Goal: Information Seeking & Learning: Learn about a topic

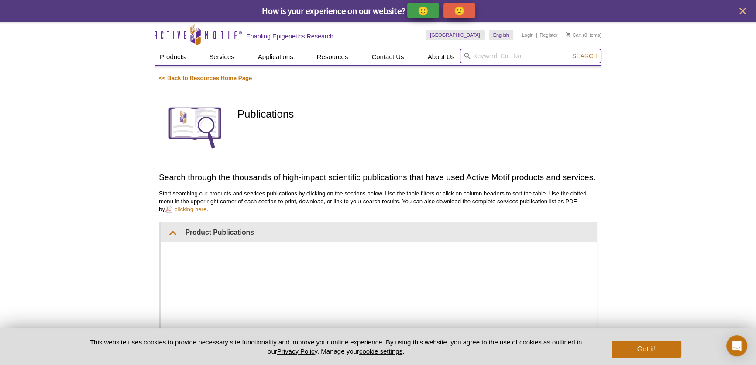
click at [502, 49] on input "search" at bounding box center [531, 55] width 142 height 15
type input "CUT&Tag"
click at [570, 52] on button "Search" at bounding box center [585, 56] width 31 height 8
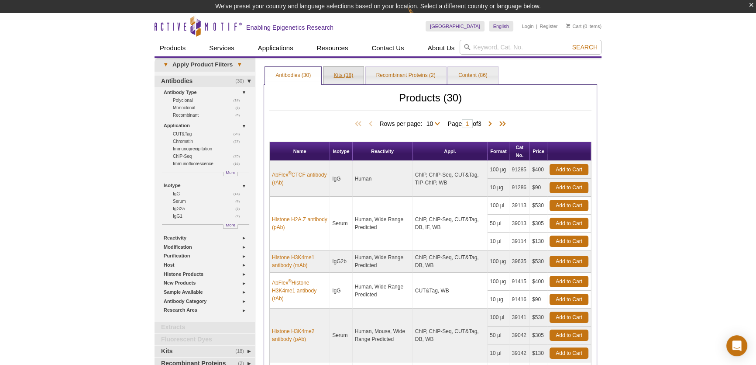
click at [353, 74] on link "Kits (18)" at bounding box center [344, 75] width 41 height 17
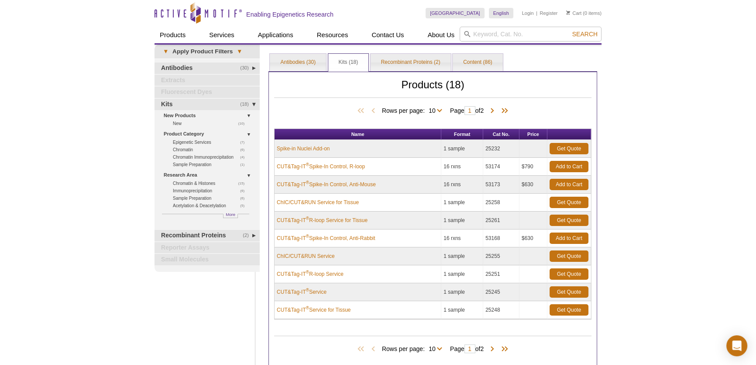
click at [663, 115] on div "Active Motif Logo Enabling Epigenetics Research 0 Search Skip to content Active…" at bounding box center [378, 234] width 756 height 468
click at [494, 347] on span at bounding box center [492, 349] width 9 height 9
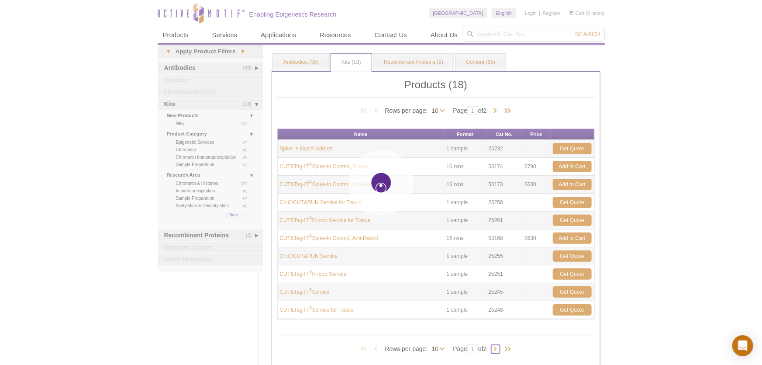
type input "2"
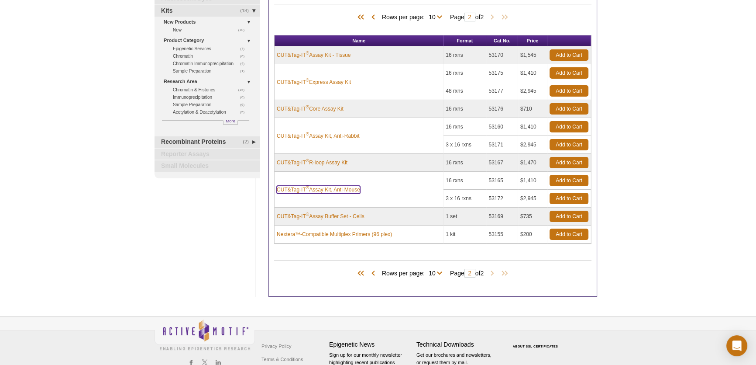
scroll to position [79, 0]
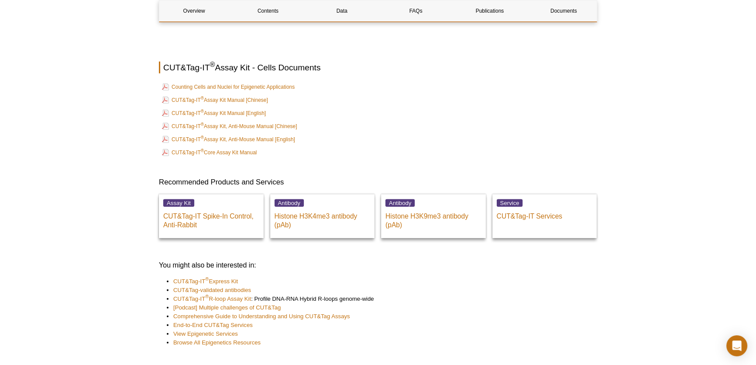
scroll to position [3096, 0]
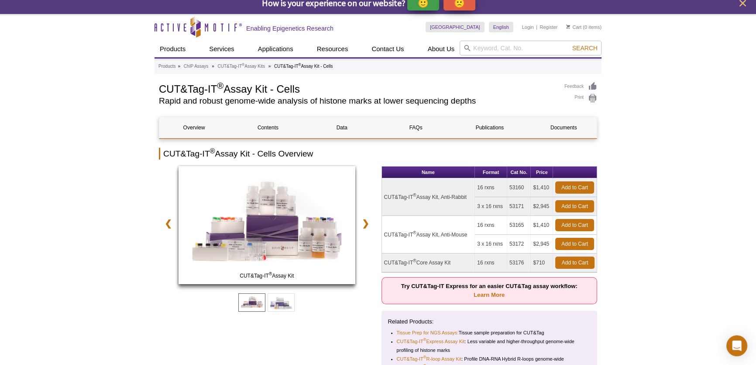
scroll to position [0, 0]
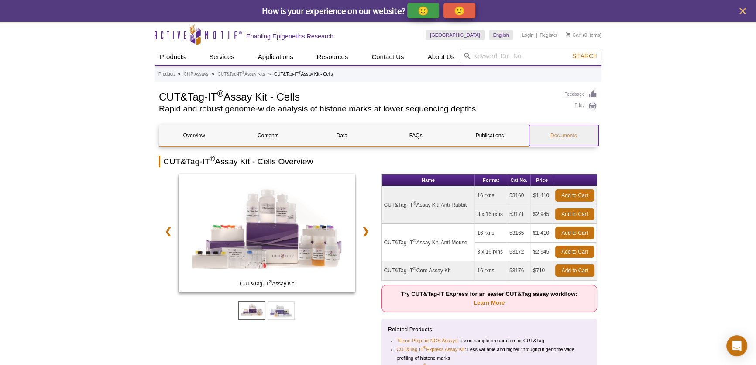
click at [568, 131] on link "Documents" at bounding box center [563, 135] width 69 height 21
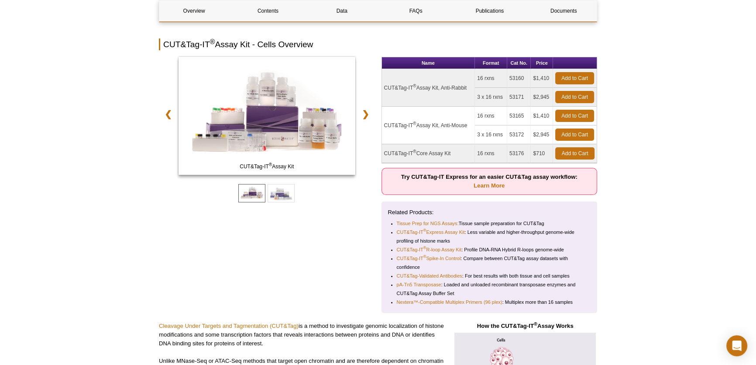
scroll to position [108, 0]
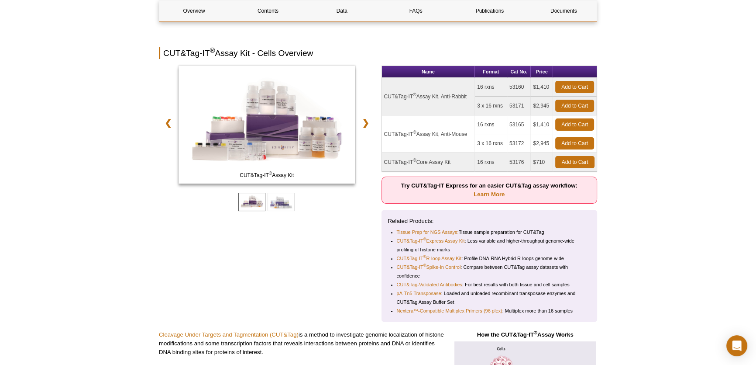
click at [442, 162] on td "CUT&Tag-IT ® Core Assay Kit" at bounding box center [428, 162] width 93 height 19
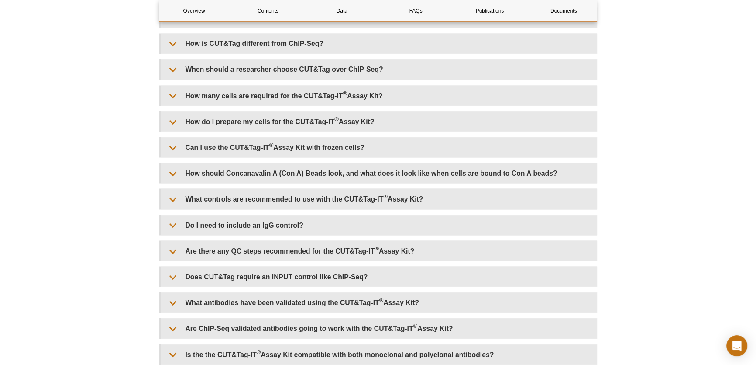
scroll to position [2013, 0]
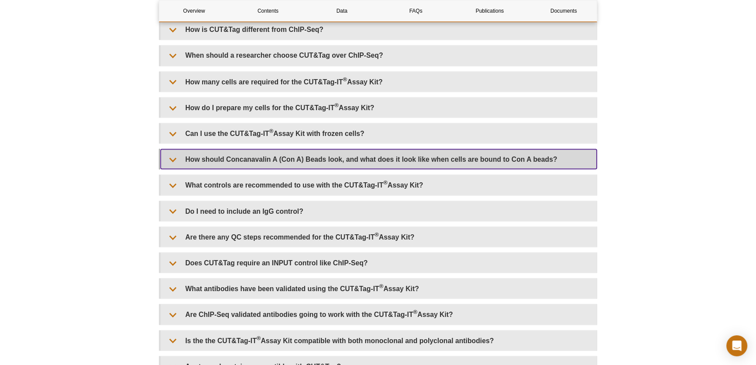
click at [371, 162] on summary "How should Concanavalin A (Con A) Beads look, and what does it look like when c…" at bounding box center [379, 159] width 436 height 20
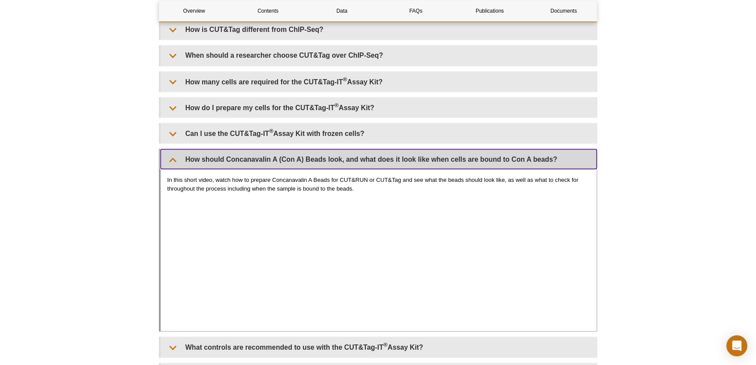
click at [462, 161] on summary "How should Concanavalin A (Con A) Beads look, and what does it look like when c…" at bounding box center [379, 159] width 436 height 20
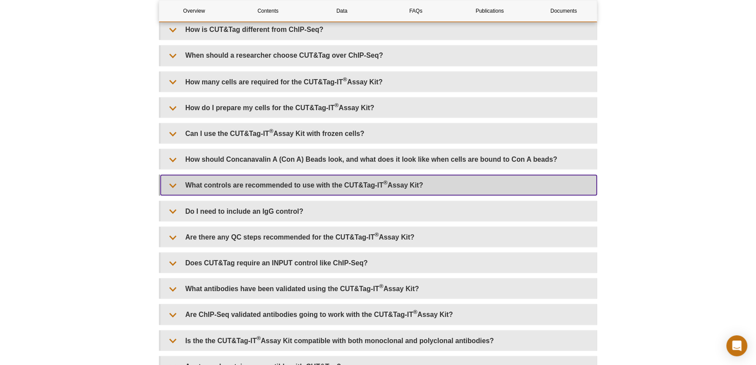
click at [428, 183] on summary "What controls are recommended to use with the CUT&Tag-IT ® Assay Kit?" at bounding box center [379, 185] width 436 height 20
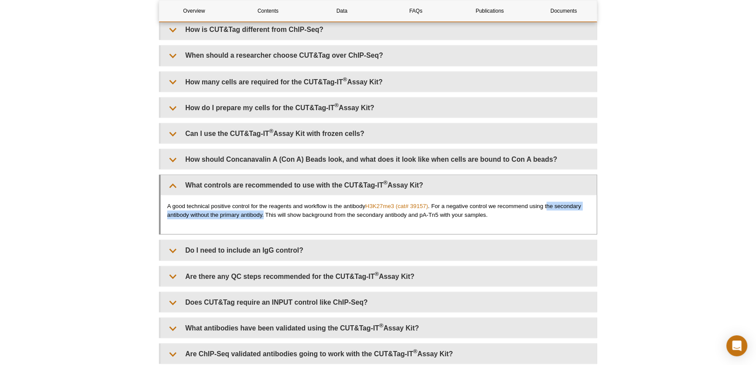
drag, startPoint x: 575, startPoint y: 201, endPoint x: 264, endPoint y: 219, distance: 311.9
click at [264, 219] on div "A good technical positive control for the reagents and workflow is the antibody…" at bounding box center [379, 214] width 436 height 39
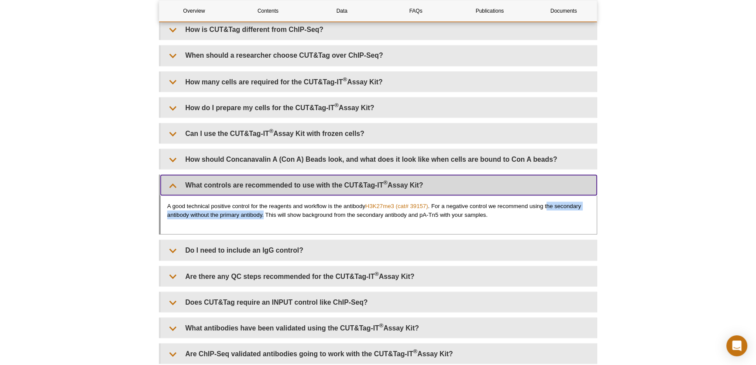
click at [485, 185] on summary "What controls are recommended to use with the CUT&Tag-IT ® Assay Kit?" at bounding box center [379, 185] width 436 height 20
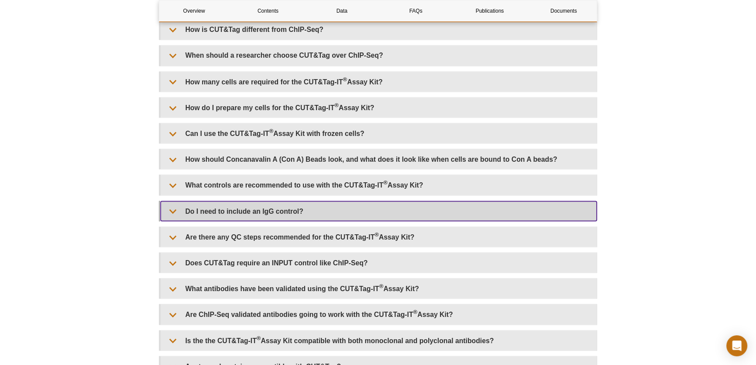
click at [452, 211] on summary "Do I need to include an IgG control?" at bounding box center [379, 211] width 436 height 20
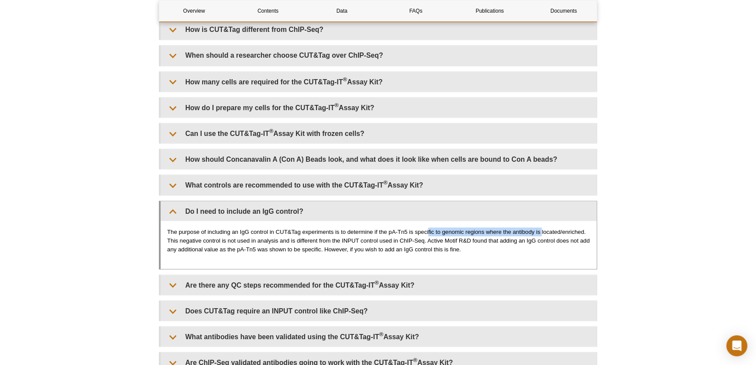
drag, startPoint x: 429, startPoint y: 232, endPoint x: 542, endPoint y: 232, distance: 112.7
click at [542, 232] on p "The purpose of including an IgG control in CUT&Tag experiments is to determine …" at bounding box center [378, 240] width 423 height 26
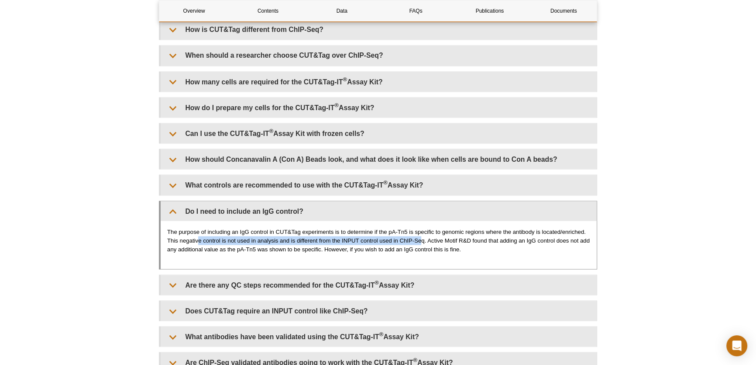
drag, startPoint x: 199, startPoint y: 238, endPoint x: 421, endPoint y: 242, distance: 222.8
click at [421, 242] on p "The purpose of including an IgG control in CUT&Tag experiments is to determine …" at bounding box center [378, 240] width 423 height 26
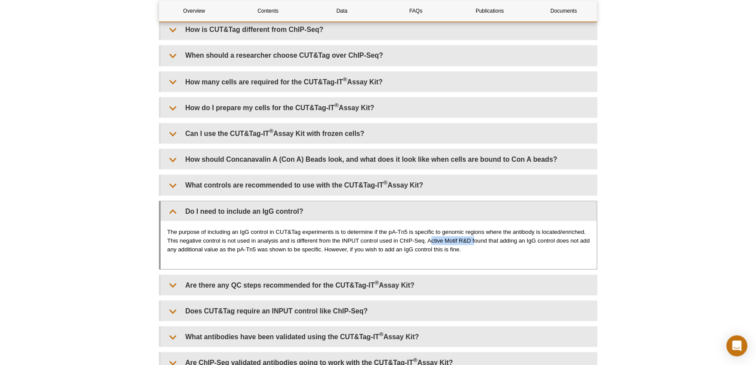
drag, startPoint x: 431, startPoint y: 241, endPoint x: 475, endPoint y: 242, distance: 43.7
click at [475, 242] on p "The purpose of including an IgG control in CUT&Tag experiments is to determine …" at bounding box center [378, 240] width 423 height 26
click at [476, 249] on p "The purpose of including an IgG control in CUT&Tag experiments is to determine …" at bounding box center [378, 240] width 423 height 26
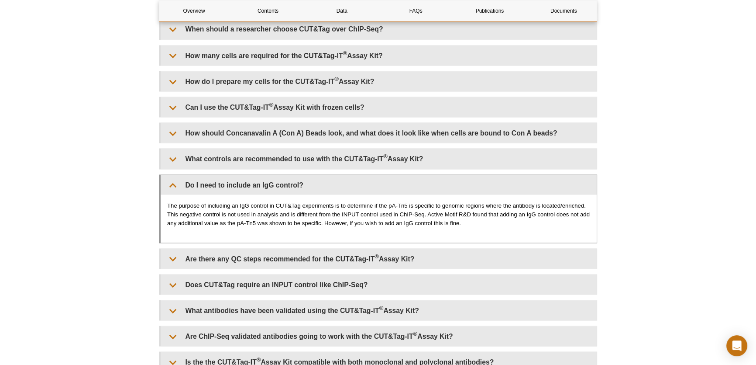
scroll to position [2053, 0]
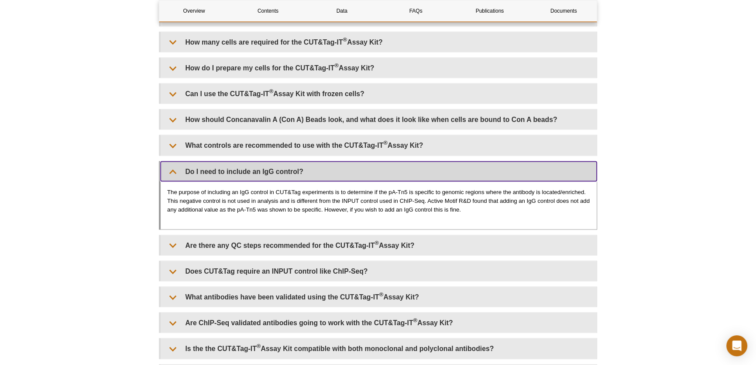
click at [455, 178] on summary "Do I need to include an IgG control?" at bounding box center [379, 171] width 436 height 20
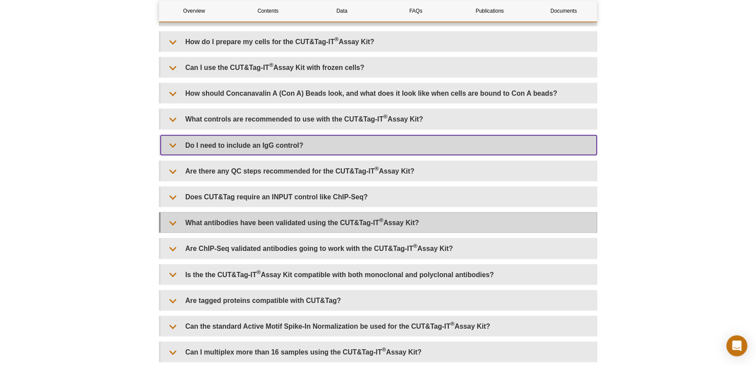
scroll to position [2093, 0]
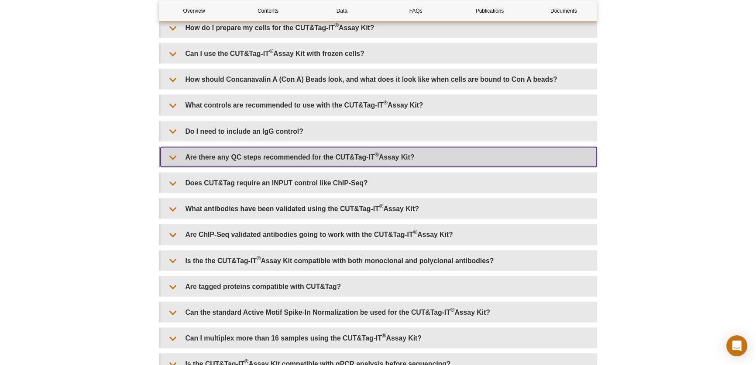
click at [382, 162] on summary "Are there any QC steps recommended for the CUT&Tag-IT ® Assay Kit?" at bounding box center [379, 157] width 436 height 20
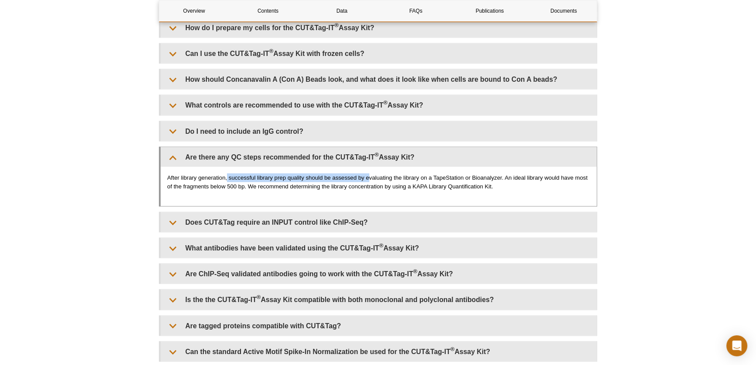
drag, startPoint x: 227, startPoint y: 179, endPoint x: 370, endPoint y: 178, distance: 142.8
click at [370, 178] on p "After library generation, successful library prep quality should be assessed by…" at bounding box center [378, 181] width 423 height 17
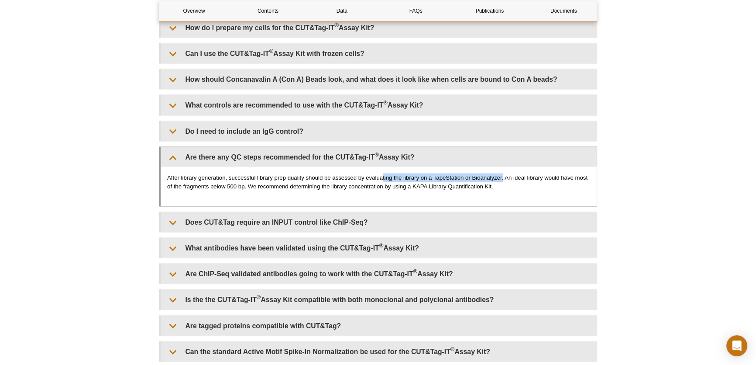
drag, startPoint x: 381, startPoint y: 179, endPoint x: 504, endPoint y: 180, distance: 122.3
click at [504, 180] on p "After library generation, successful library prep quality should be assessed by…" at bounding box center [378, 181] width 423 height 17
click at [512, 191] on div "After library generation, successful library prep quality should be assessed by…" at bounding box center [379, 186] width 436 height 39
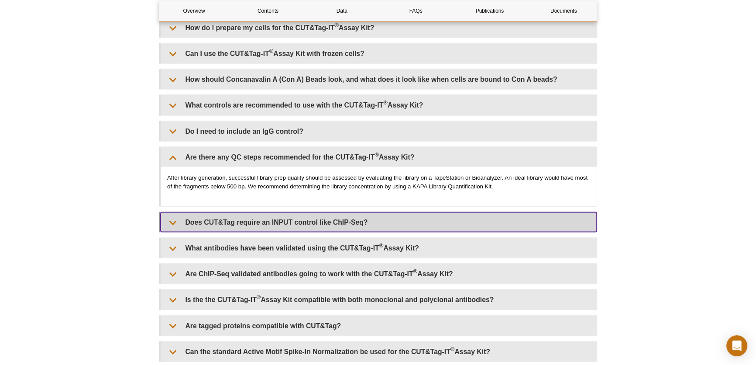
click at [358, 221] on summary "Does CUT&Tag require an INPUT control like ChIP-Seq?" at bounding box center [379, 222] width 436 height 20
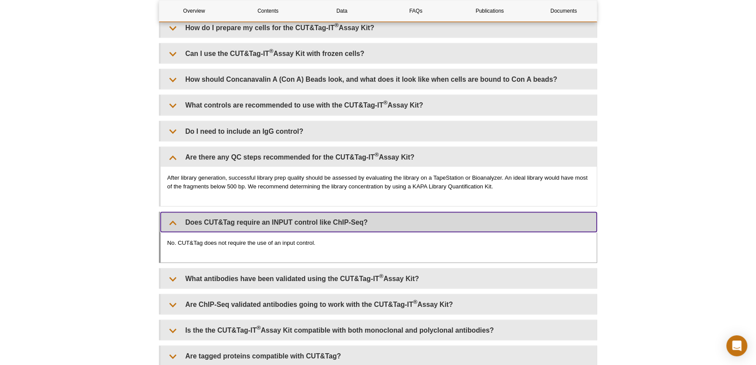
click at [358, 222] on summary "Does CUT&Tag require an INPUT control like ChIP-Seq?" at bounding box center [379, 222] width 436 height 20
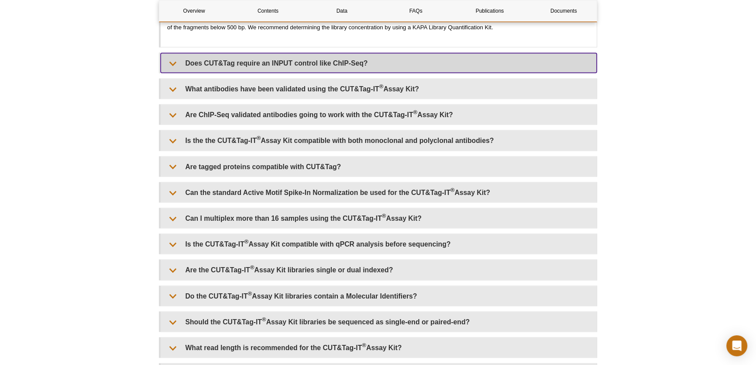
scroll to position [2292, 0]
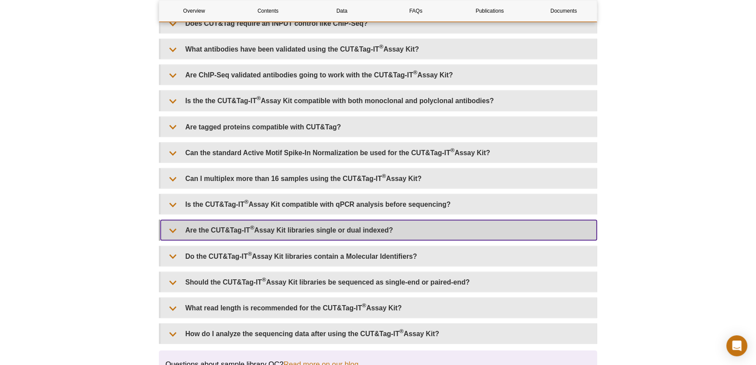
click at [504, 224] on summary "Are the CUT&Tag-IT ® Assay Kit libraries single or dual indexed?" at bounding box center [379, 230] width 436 height 20
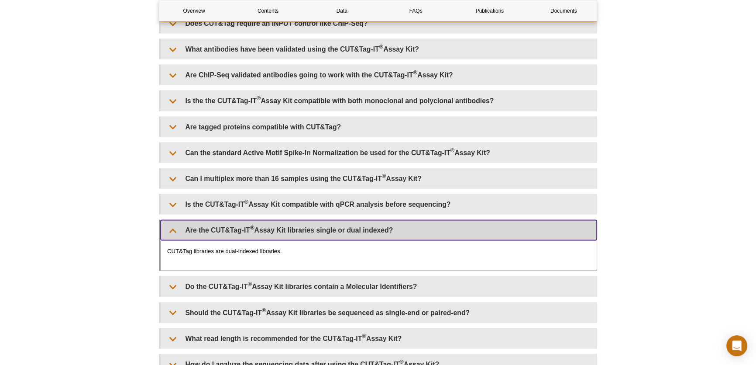
click at [504, 224] on summary "Are the CUT&Tag-IT ® Assay Kit libraries single or dual indexed?" at bounding box center [379, 230] width 436 height 20
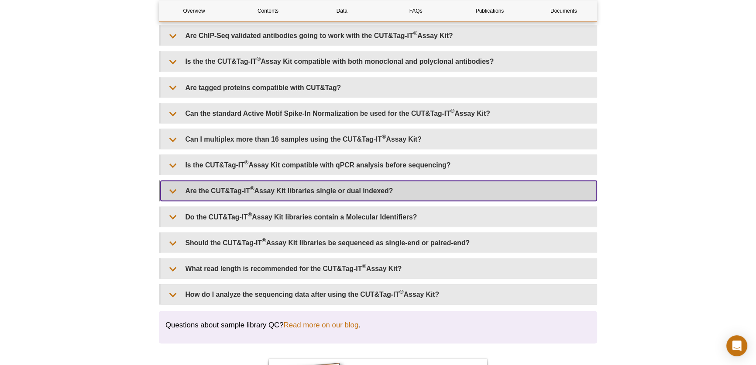
scroll to position [2331, 0]
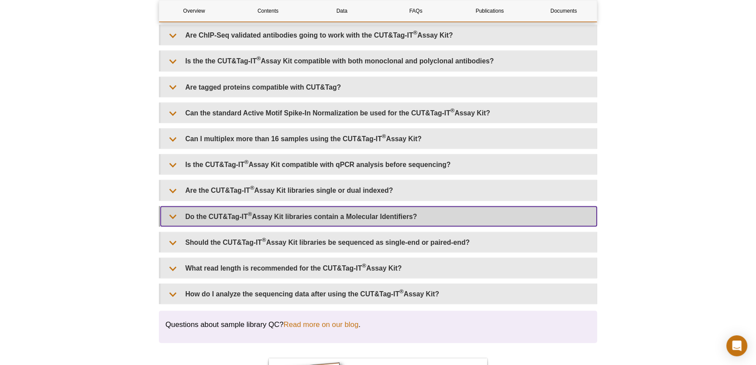
click at [505, 222] on summary "Do the CUT&Tag-IT ® Assay Kit libraries contain a Molecular Identifiers?" at bounding box center [379, 217] width 436 height 20
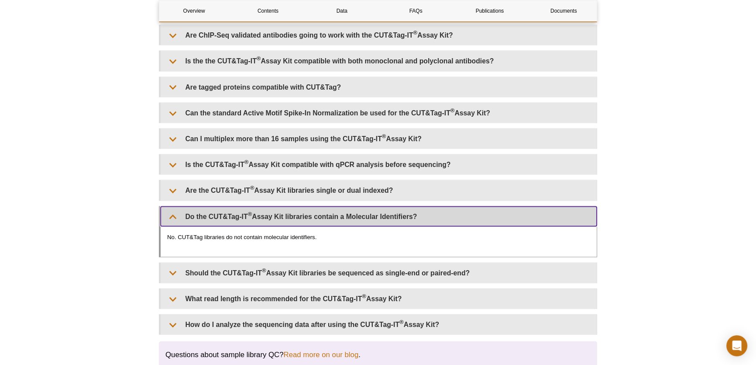
click at [505, 222] on summary "Do the CUT&Tag-IT ® Assay Kit libraries contain a Molecular Identifiers?" at bounding box center [379, 217] width 436 height 20
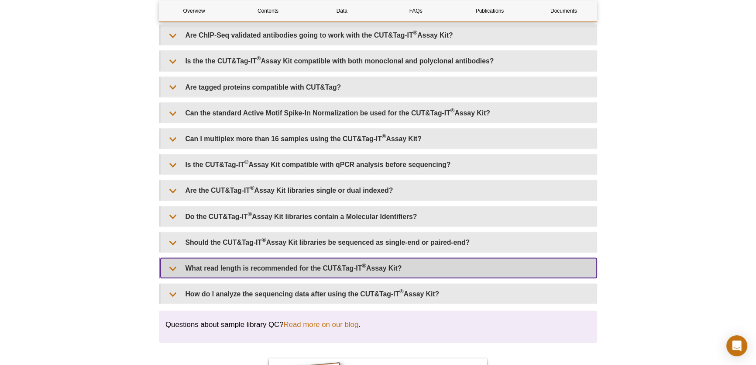
click at [500, 261] on summary "What read length is recommended for the CUT&Tag-IT ® Assay Kit?" at bounding box center [379, 268] width 436 height 20
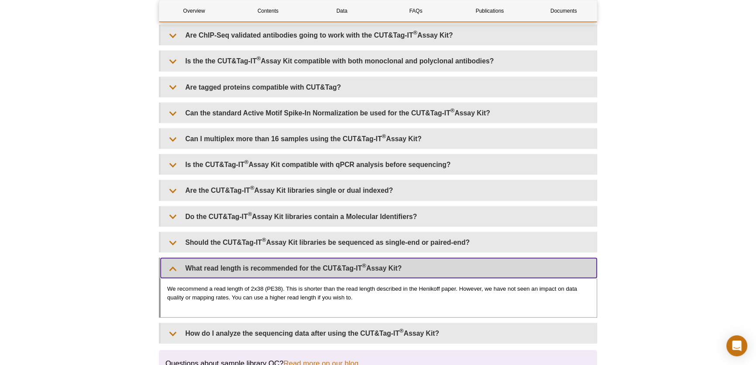
click at [500, 261] on summary "What read length is recommended for the CUT&Tag-IT ® Assay Kit?" at bounding box center [379, 268] width 436 height 20
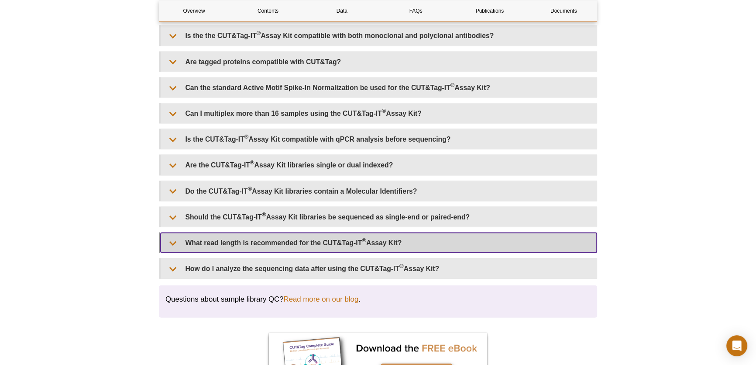
scroll to position [2371, 0]
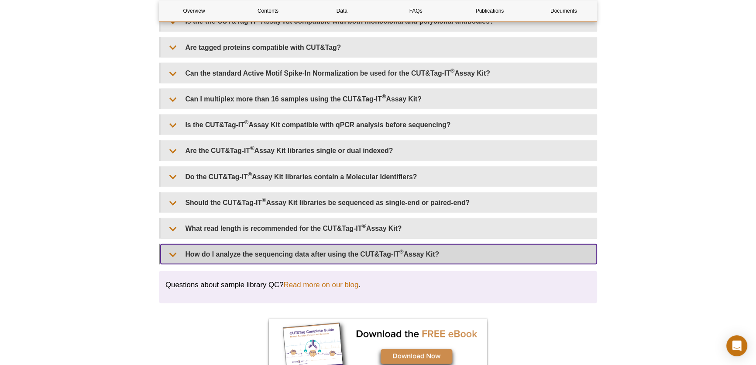
click at [497, 259] on summary "How do I analyze the sequencing data after using the CUT&Tag-IT ® Assay Kit?" at bounding box center [379, 254] width 436 height 20
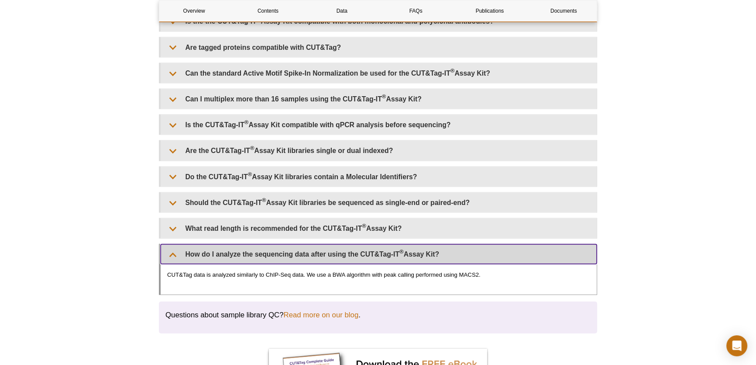
click at [497, 259] on summary "How do I analyze the sequencing data after using the CUT&Tag-IT ® Assay Kit?" at bounding box center [379, 254] width 436 height 20
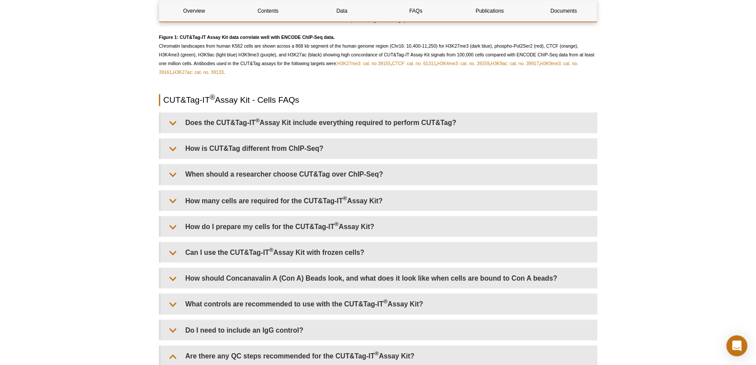
scroll to position [2013, 0]
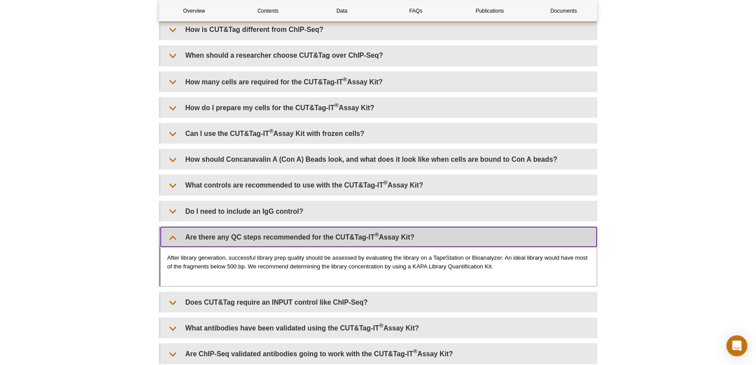
click at [488, 241] on summary "Are there any QC steps recommended for the CUT&Tag-IT ® Assay Kit?" at bounding box center [379, 237] width 436 height 20
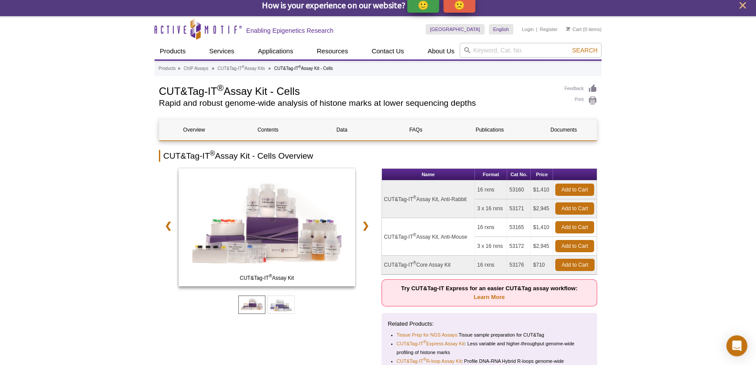
scroll to position [0, 0]
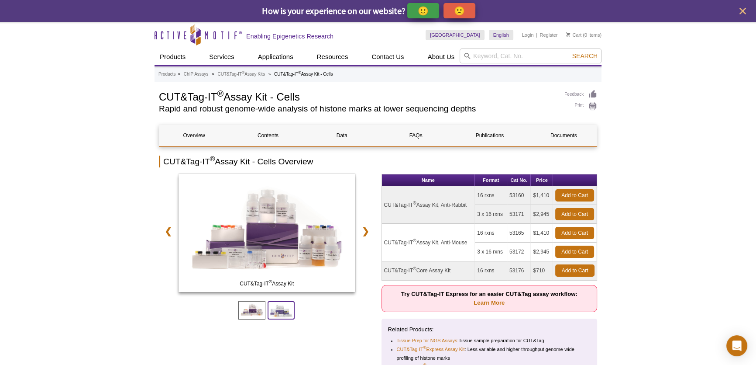
click at [290, 314] on span at bounding box center [281, 310] width 27 height 18
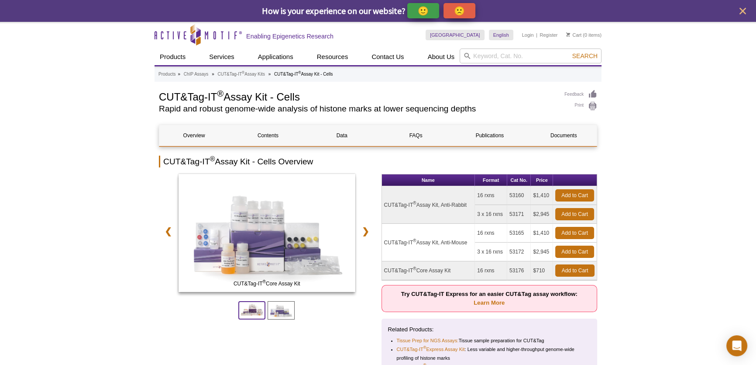
click at [257, 314] on span at bounding box center [251, 310] width 27 height 18
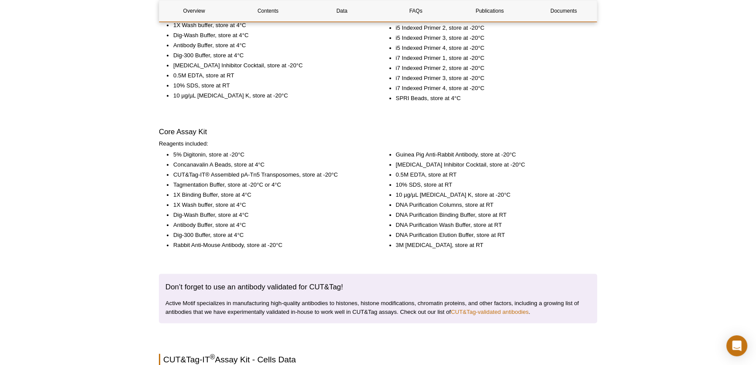
scroll to position [1253, 0]
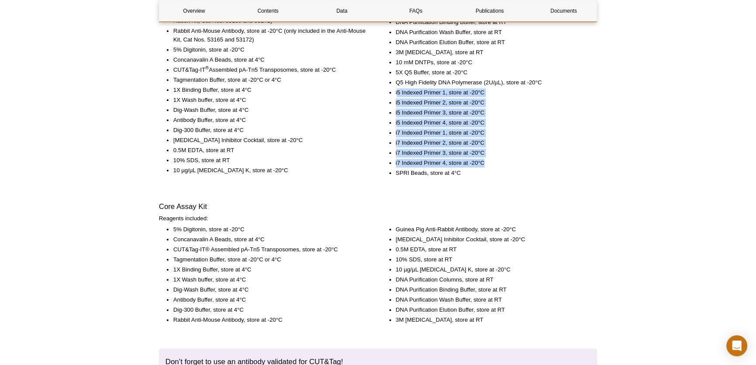
drag, startPoint x: 484, startPoint y: 160, endPoint x: 397, endPoint y: 92, distance: 111.4
click at [397, 92] on ul "DNA Purification Columns, store at RT DNA Purification Binding Buffer, store at…" at bounding box center [485, 92] width 207 height 169
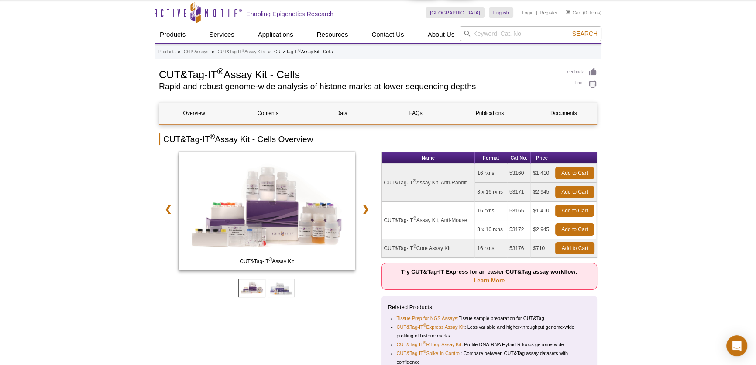
scroll to position [0, 0]
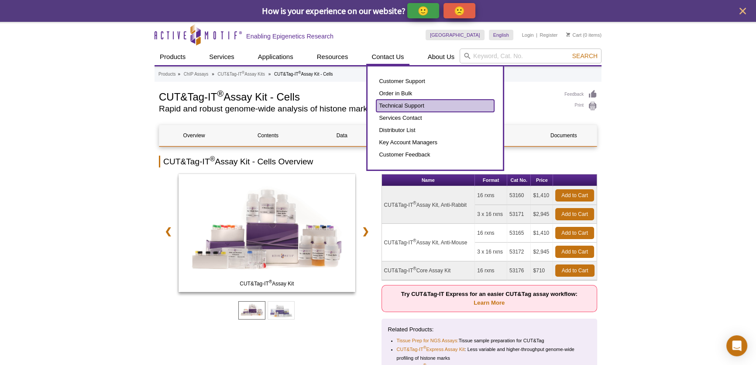
click at [397, 108] on link "Technical Support" at bounding box center [435, 106] width 118 height 12
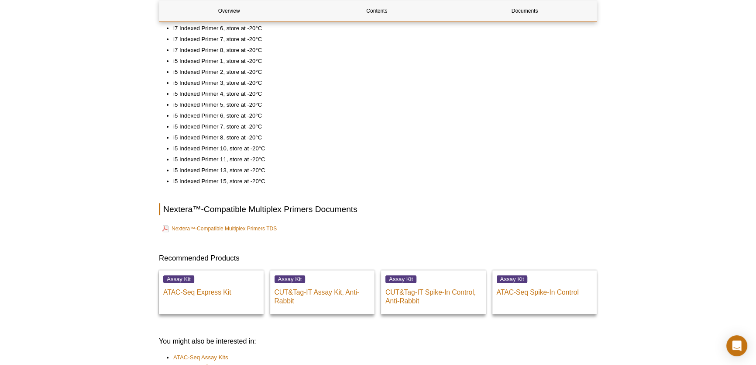
scroll to position [437, 0]
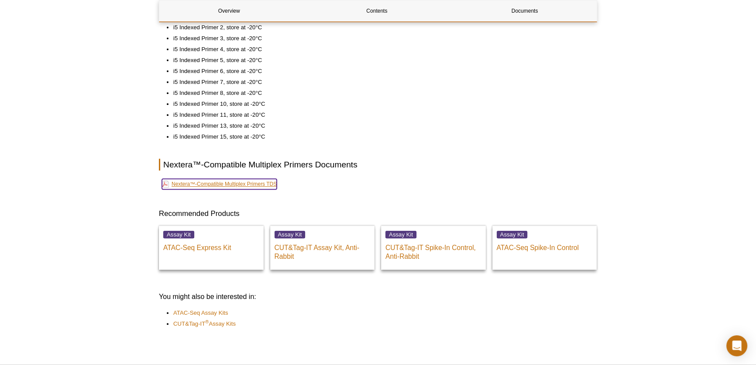
click at [236, 187] on link "Nextera™-Compatible Multiplex Primers TDS" at bounding box center [219, 184] width 115 height 10
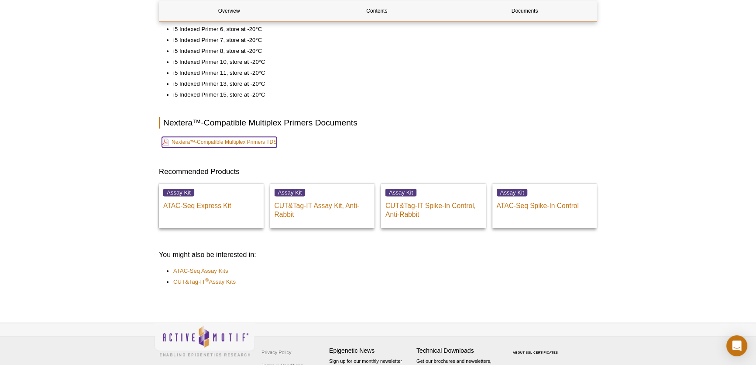
scroll to position [432, 0]
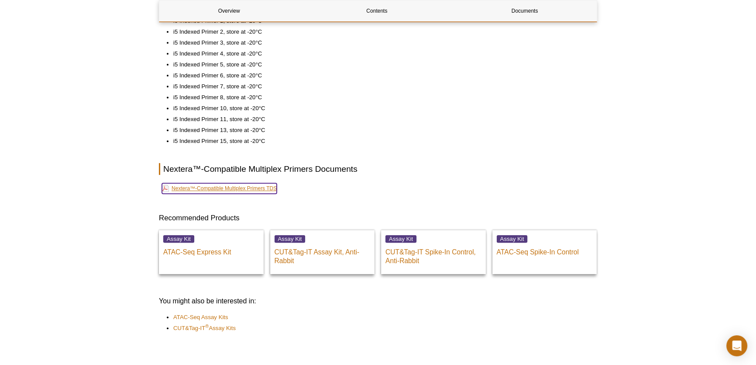
click at [261, 186] on link "Nextera™-Compatible Multiplex Primers TDS" at bounding box center [219, 188] width 115 height 10
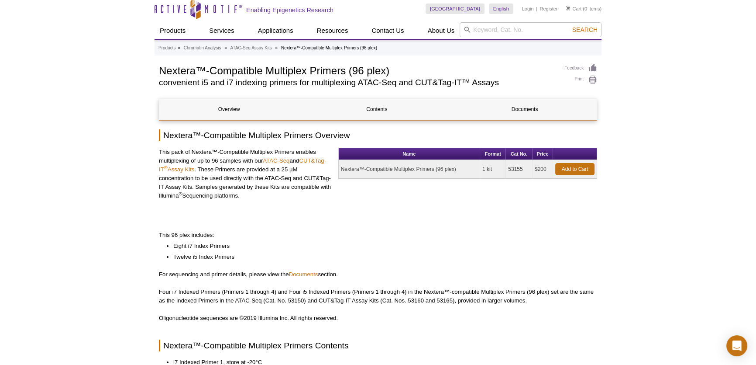
scroll to position [0, 0]
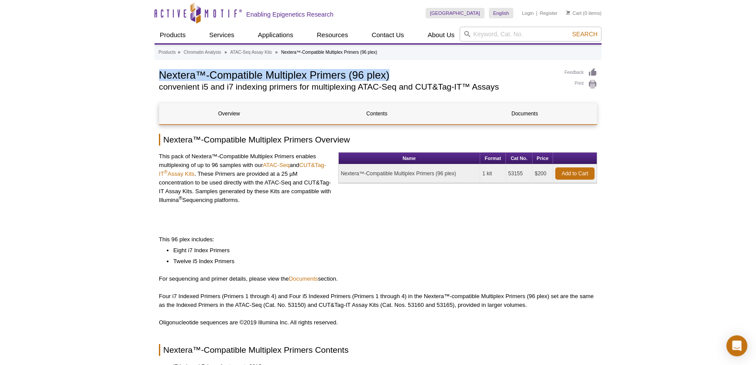
drag, startPoint x: 158, startPoint y: 73, endPoint x: 391, endPoint y: 71, distance: 233.2
copy h1 "Nextera™-Compatible Multiplex Primers (96 plex)"
drag, startPoint x: 508, startPoint y: 172, endPoint x: 524, endPoint y: 169, distance: 16.4
click at [524, 169] on td "53155" at bounding box center [519, 173] width 27 height 19
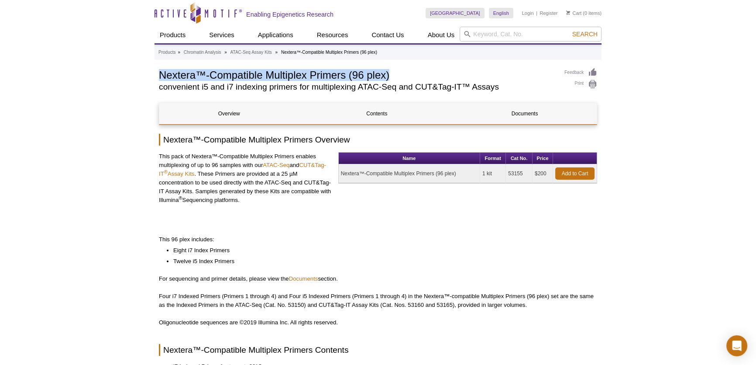
copy td "53155"
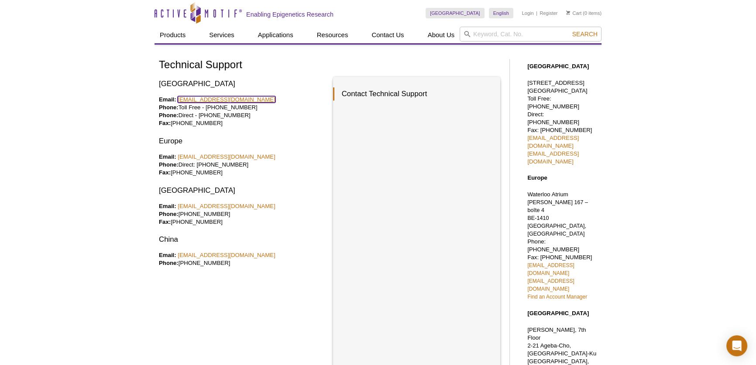
click at [247, 100] on link "tech_service@activemotif.com" at bounding box center [227, 99] width 98 height 7
click at [629, 35] on div "Active Motif Logo Enabling Epigenetics Research 0 Search Skip to content Active…" at bounding box center [378, 318] width 756 height 636
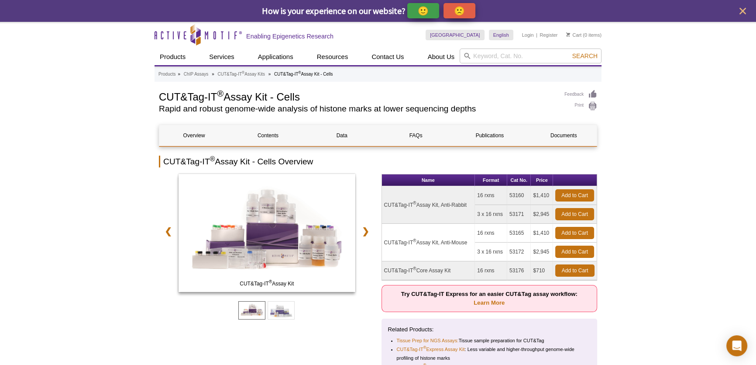
drag, startPoint x: 385, startPoint y: 240, endPoint x: 469, endPoint y: 243, distance: 84.3
click at [469, 243] on td "CUT&Tag-IT ® Assay Kit, Anti-Mouse" at bounding box center [428, 243] width 93 height 38
copy td "CUT&Tag-IT ® Assay Kit, Anti-Mouse"
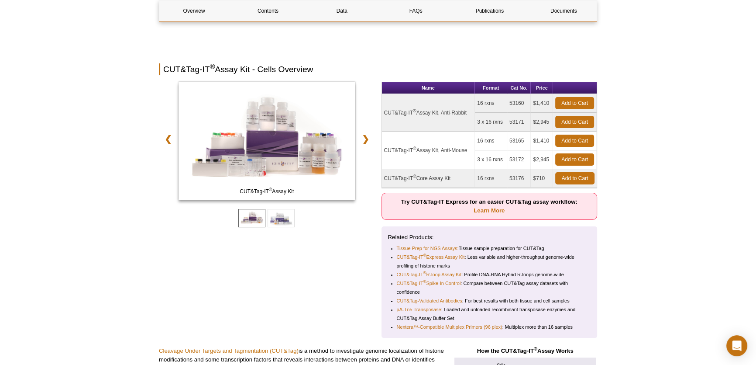
scroll to position [79, 0]
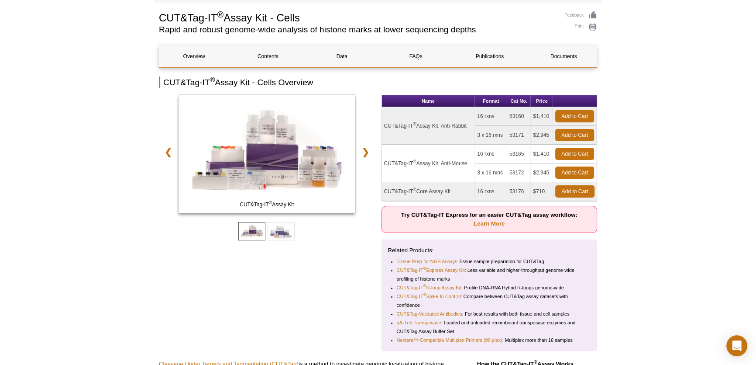
drag, startPoint x: 525, startPoint y: 153, endPoint x: 508, endPoint y: 151, distance: 17.1
click at [508, 151] on td "53165" at bounding box center [519, 154] width 24 height 19
copy td "53165"
